Goal: Task Accomplishment & Management: Complete application form

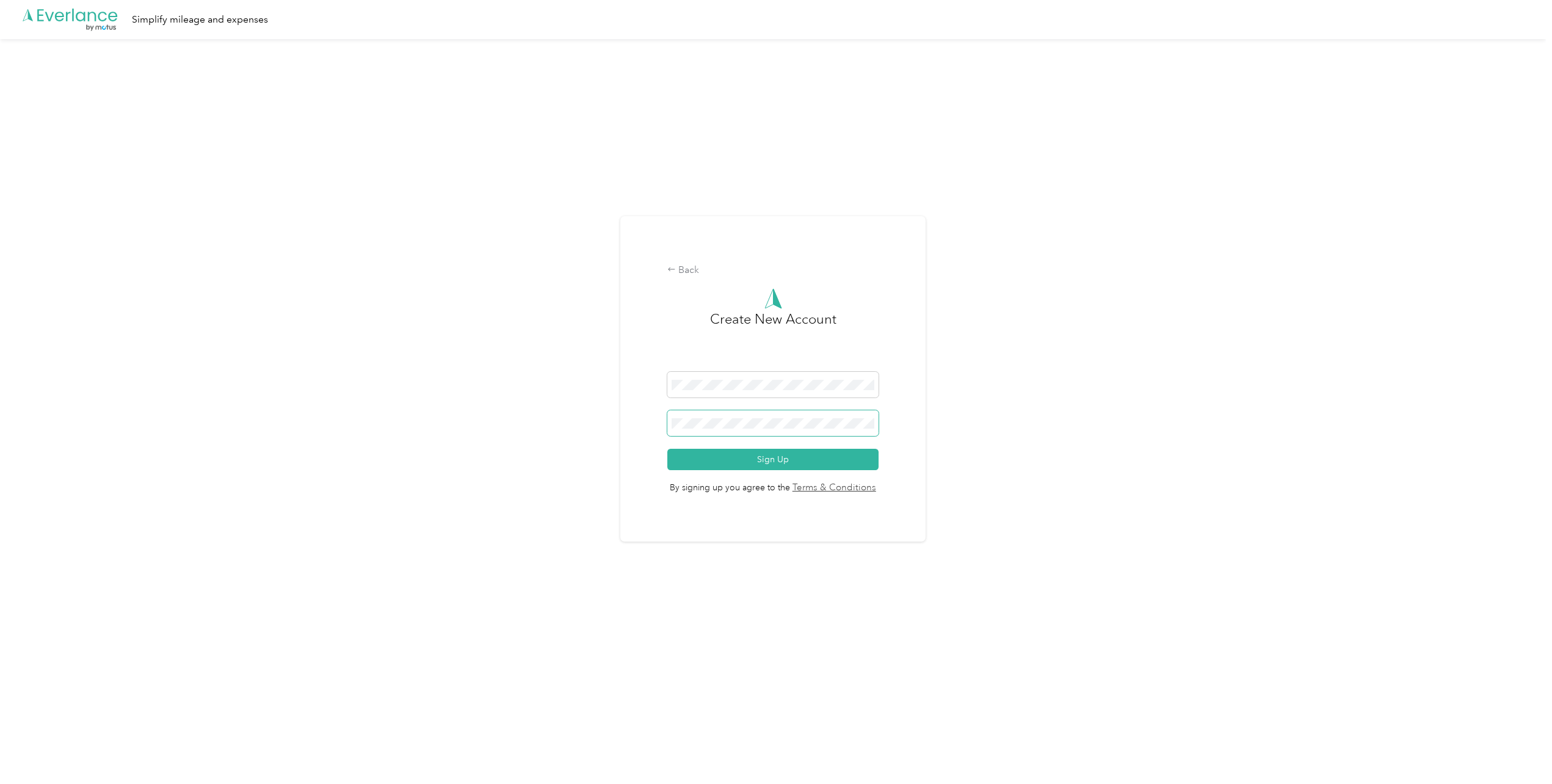
click at [667, 448] on button "Sign Up" at bounding box center [773, 459] width 211 height 22
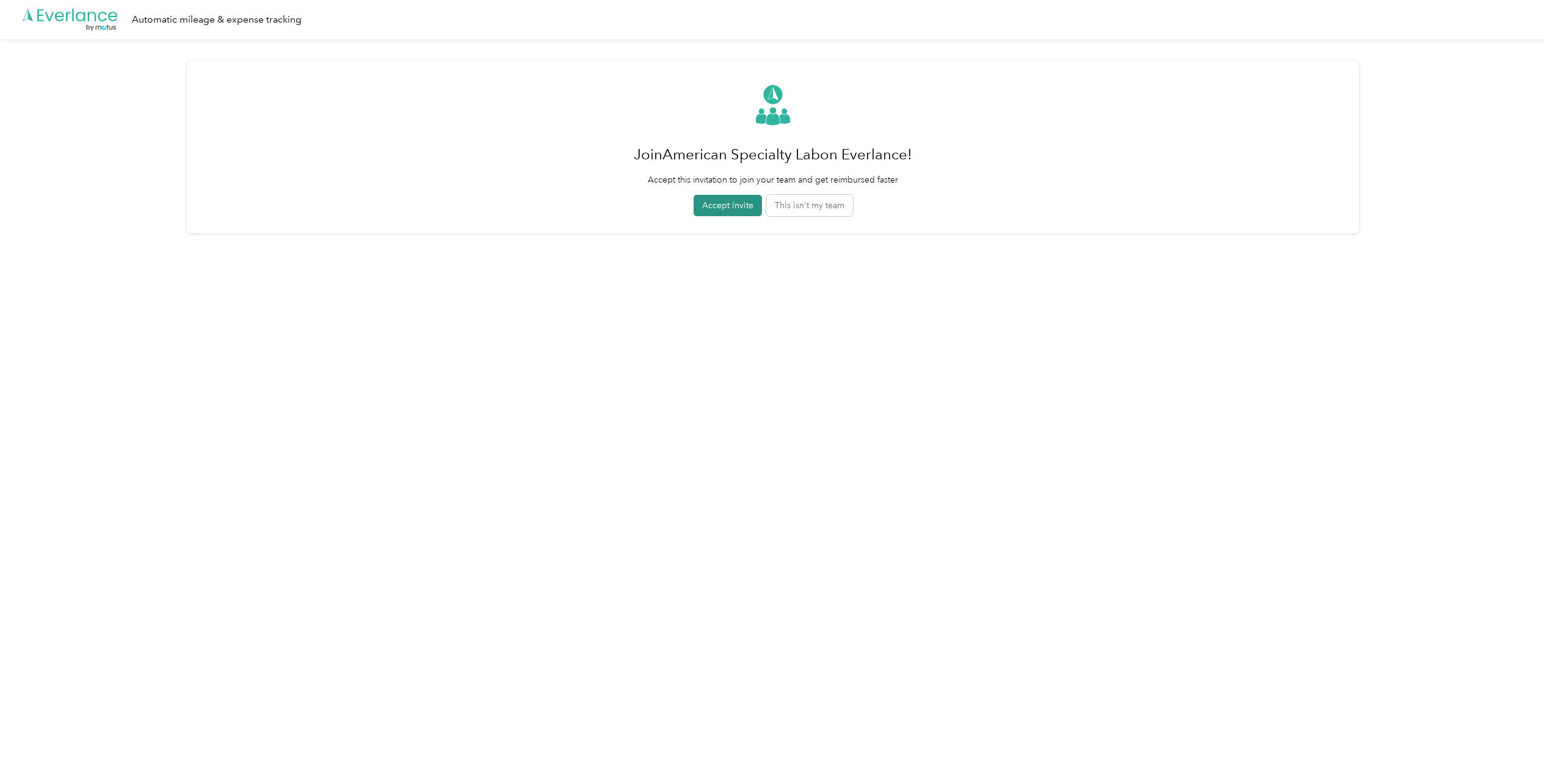
click at [734, 211] on button "Accept invite" at bounding box center [728, 206] width 69 height 22
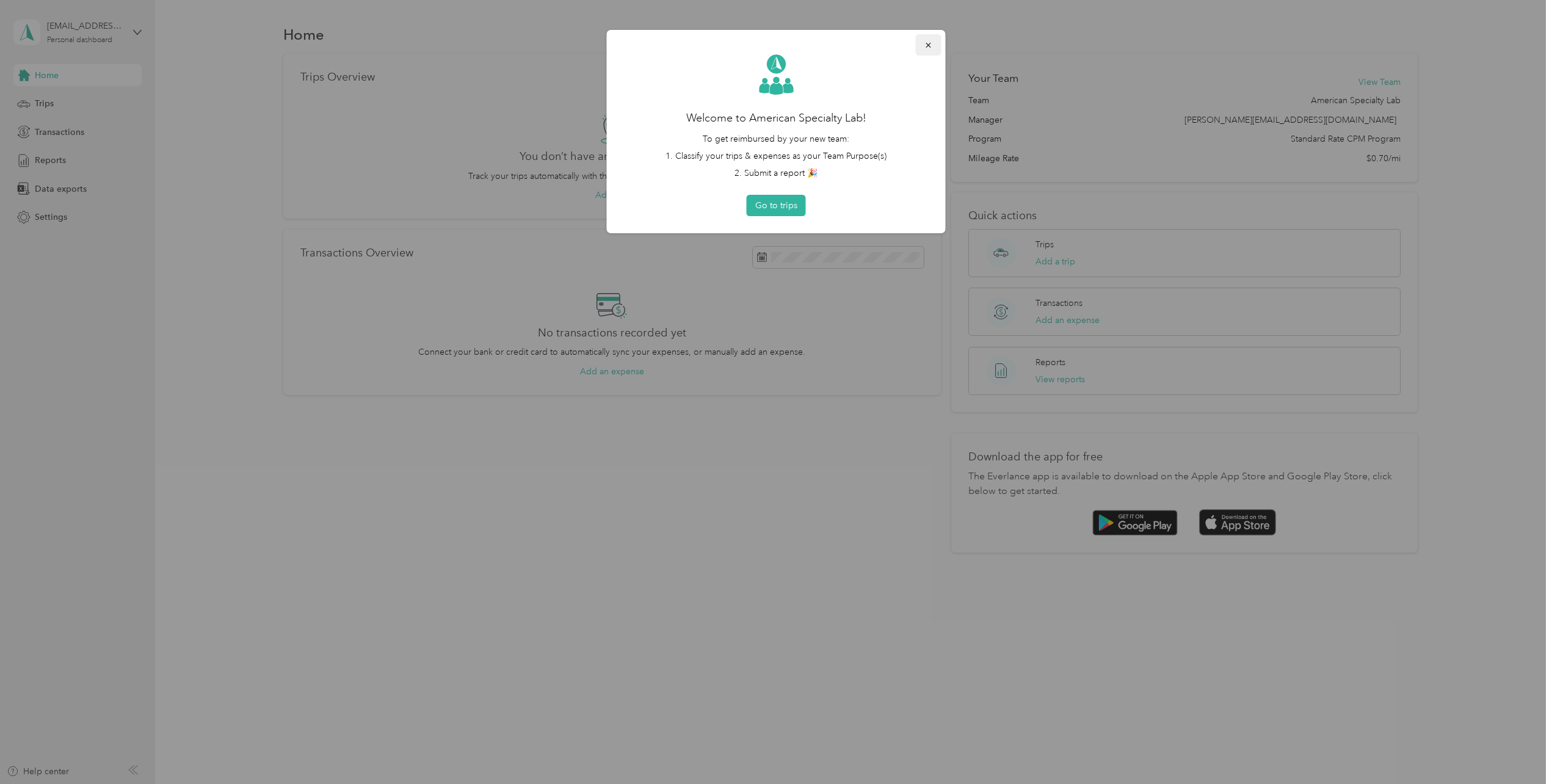
click at [928, 44] on icon "button" at bounding box center [928, 45] width 5 height 5
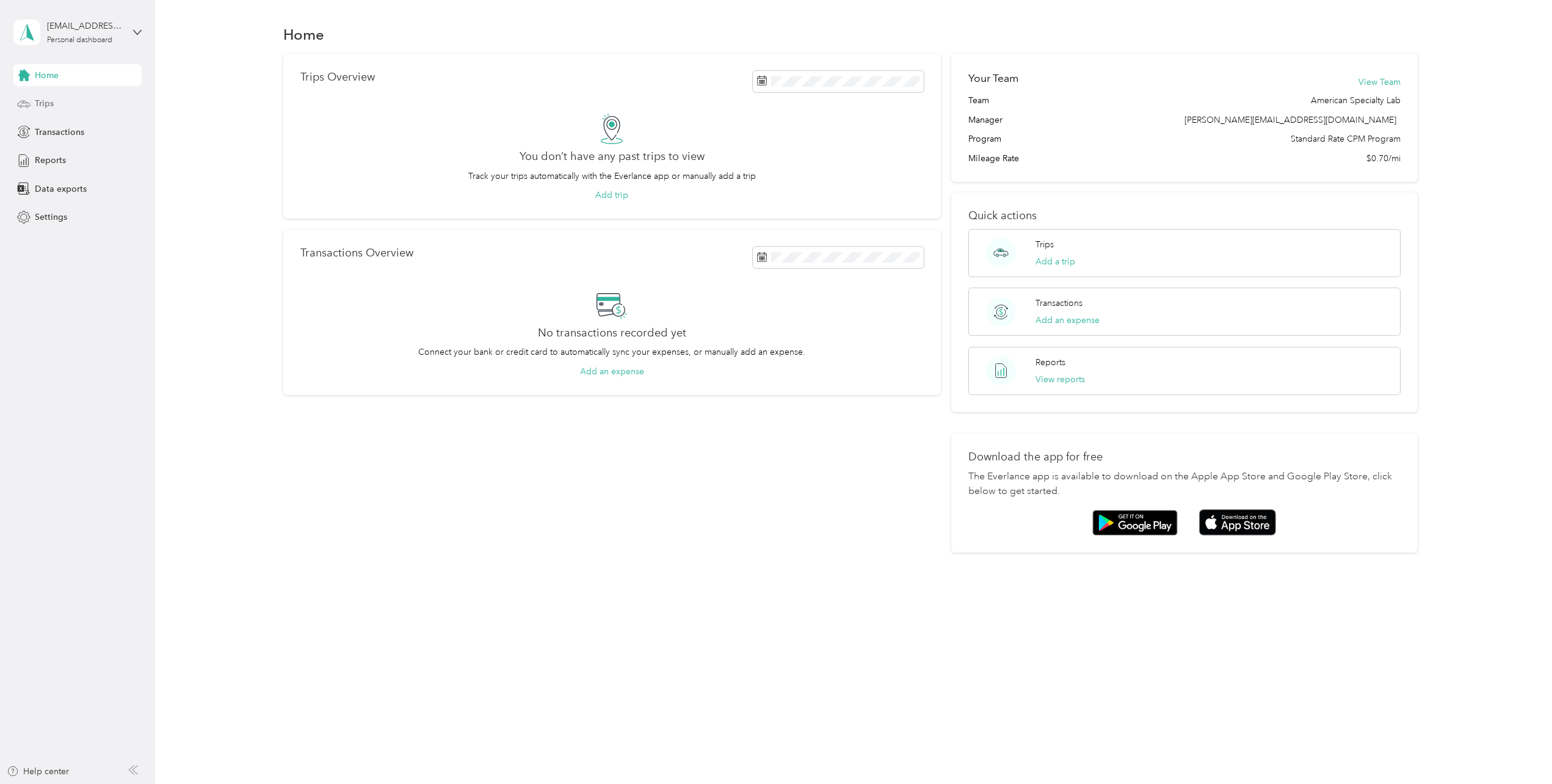
click at [48, 100] on span "Trips" at bounding box center [44, 103] width 19 height 13
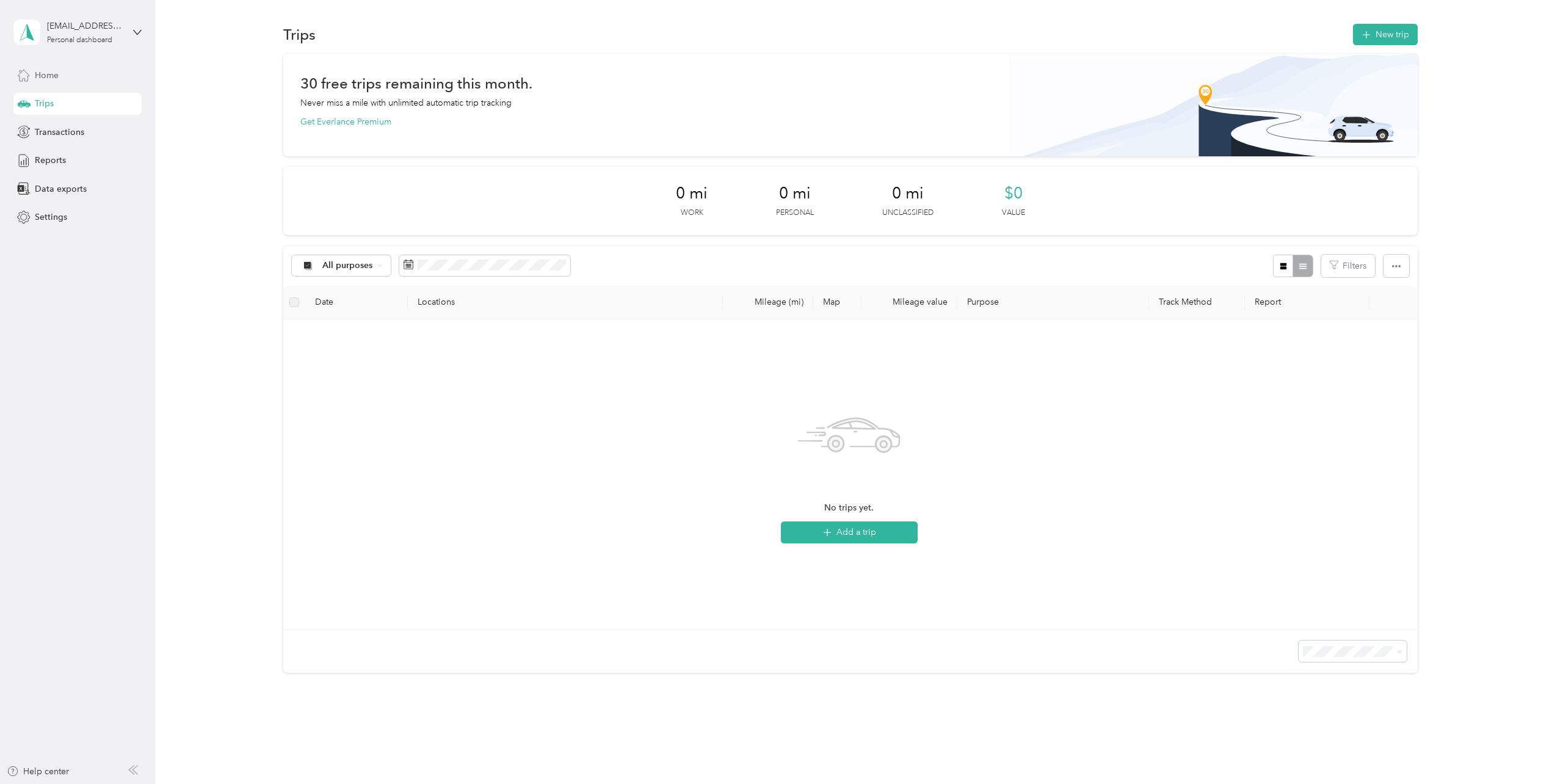
click at [50, 80] on span "Home" at bounding box center [47, 75] width 24 height 13
